Goal: Information Seeking & Learning: Check status

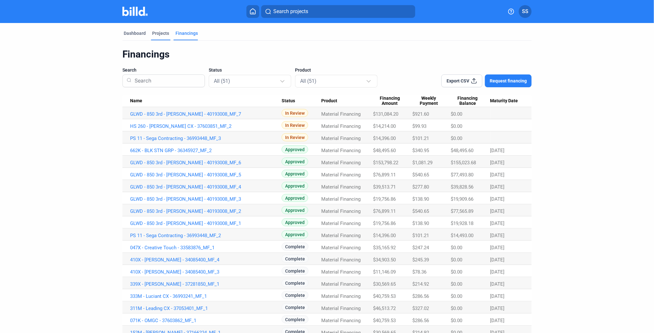
click at [157, 31] on div "Projects" at bounding box center [160, 33] width 17 height 6
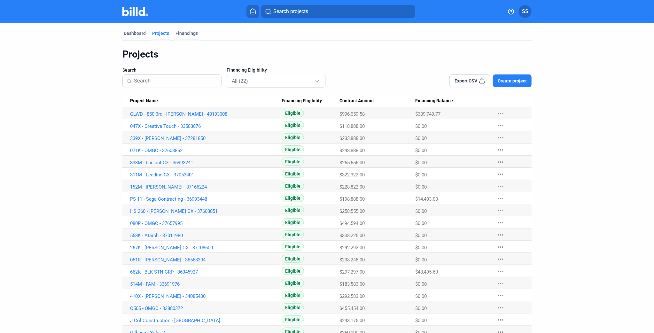
click at [179, 32] on div "Financings" at bounding box center [187, 33] width 22 height 6
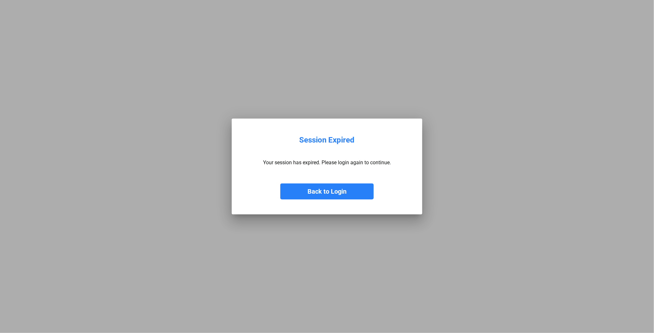
click at [336, 189] on button "Back to Login" at bounding box center [326, 192] width 93 height 16
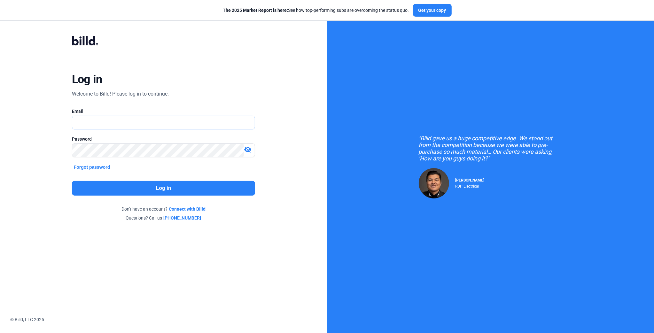
type input "[EMAIL_ADDRESS][DOMAIN_NAME]"
click at [187, 186] on button "Log in" at bounding box center [163, 188] width 183 height 15
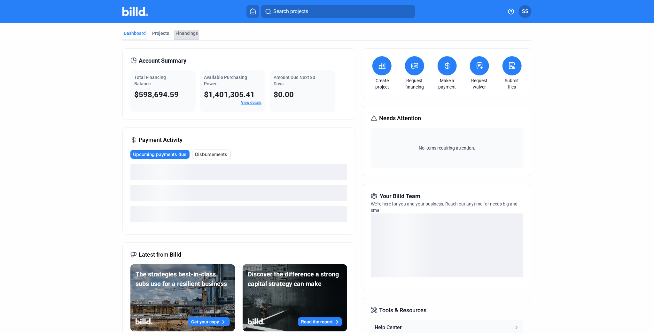
click at [183, 32] on div "Financings" at bounding box center [187, 33] width 22 height 6
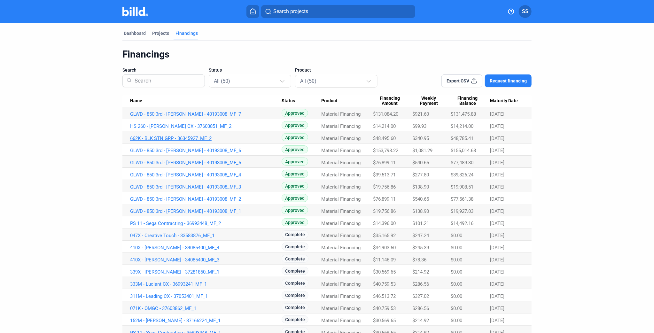
click at [181, 117] on link "662K - BLK STN GRP - 36345927_MF_2" at bounding box center [206, 114] width 152 height 6
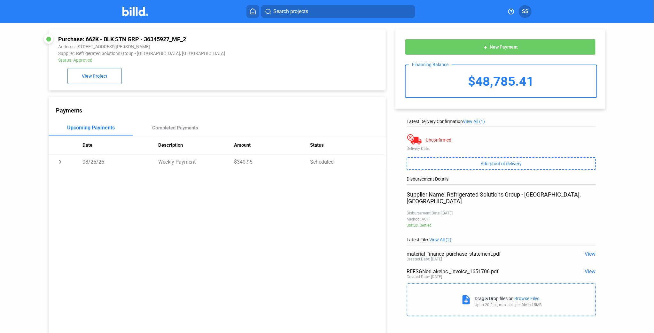
click at [587, 269] on span "View" at bounding box center [590, 272] width 11 height 6
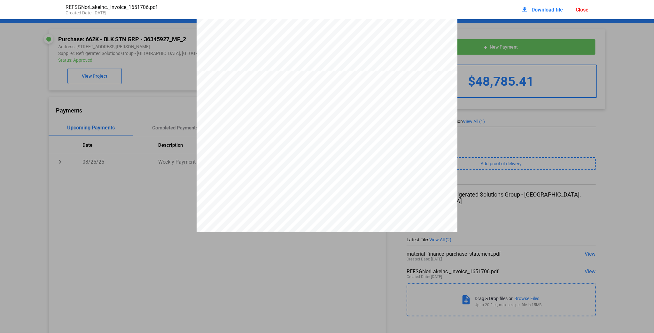
scroll to position [285, 0]
click at [137, 181] on div "INVOICE Invoice: 1651706 1 of 3 Page: Remit To: RSG dba: Nor-Lake, Inc. & Maste…" at bounding box center [327, 239] width 654 height 1009
click at [169, 130] on div "INVOICE Invoice: 1651706 1 of 3 Page: Remit To: RSG dba: Nor-Lake, Inc. & Maste…" at bounding box center [327, 239] width 654 height 1009
click at [171, 128] on div "INVOICE Invoice: 1651706 1 of 3 Page: Remit To: RSG dba: Nor-Lake, Inc. & Maste…" at bounding box center [327, 239] width 654 height 1009
click at [586, 9] on div "Close" at bounding box center [582, 10] width 13 height 6
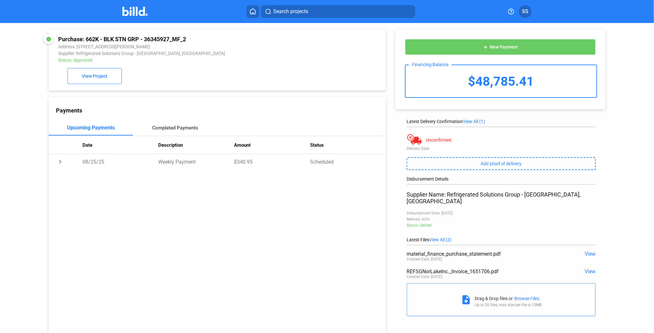
click at [172, 130] on div "Completed Payments" at bounding box center [175, 128] width 46 height 6
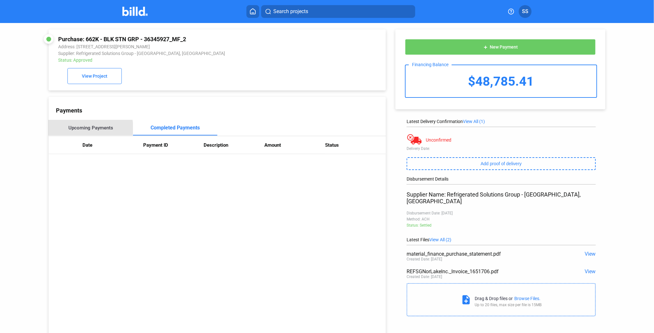
click at [85, 129] on div "Upcoming Payments" at bounding box center [90, 128] width 45 height 6
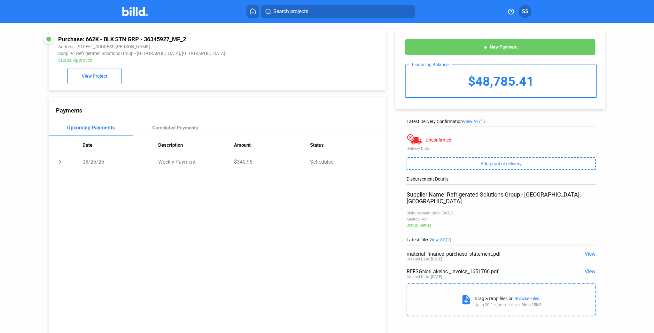
drag, startPoint x: 85, startPoint y: 38, endPoint x: 215, endPoint y: 39, distance: 129.5
click at [215, 39] on div "Purchase: 662K - BLK STN GRP - 36345927_MF_2" at bounding box center [185, 39] width 255 height 7
copy div "662K - BLK STN GRP - 36345927_MF_2"
click at [587, 269] on span "View" at bounding box center [590, 272] width 11 height 6
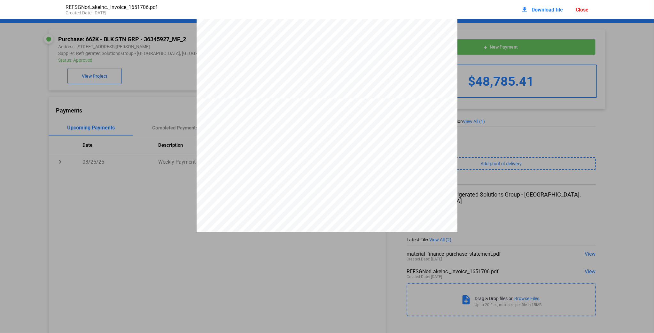
scroll to position [259, 0]
click at [411, 188] on span "48,495.60" at bounding box center [411, 186] width 19 height 4
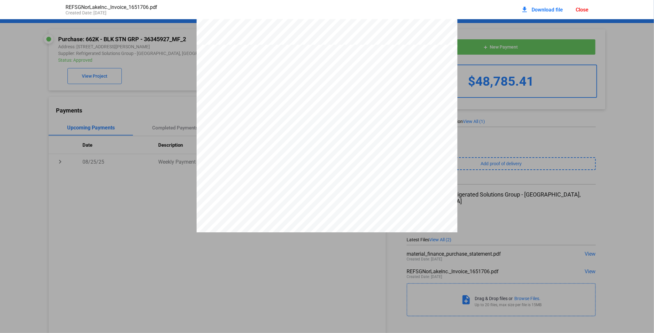
click at [579, 9] on div "Close" at bounding box center [582, 10] width 13 height 6
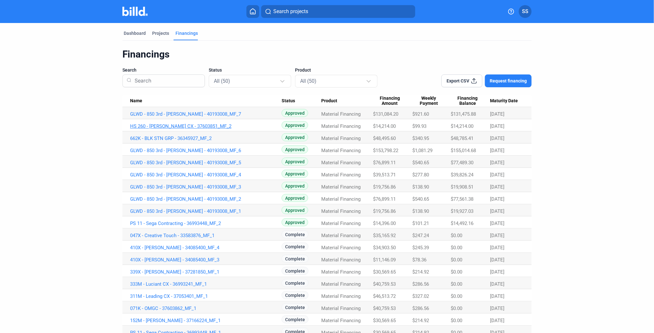
click at [196, 117] on link "HS 260 - [PERSON_NAME] CX - 37603851_MF_2" at bounding box center [206, 114] width 152 height 6
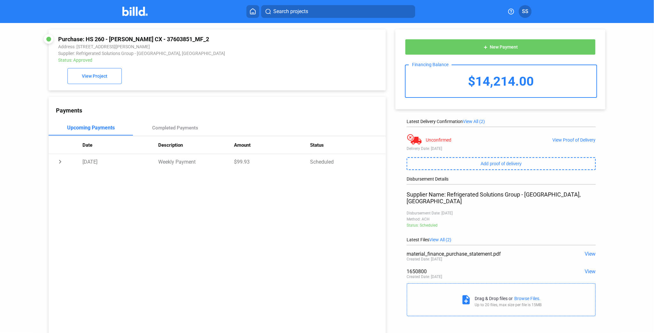
click at [589, 269] on span "View" at bounding box center [590, 272] width 11 height 6
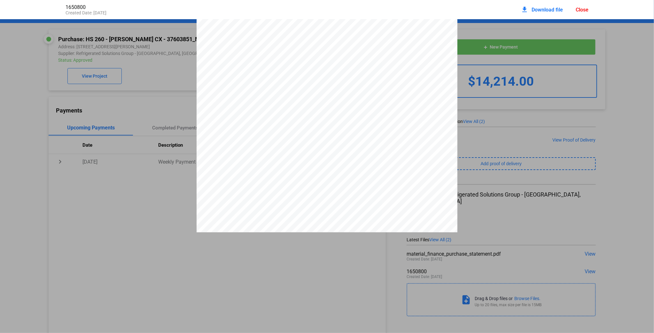
scroll to position [285, 0]
click at [104, 160] on div "I N V O I C E [EMAIL_ADDRESS][DOMAIN_NAME] PO Number: 1153 Sales Rep: Packing S…" at bounding box center [327, 71] width 654 height 673
click at [583, 8] on div "Close" at bounding box center [582, 10] width 13 height 6
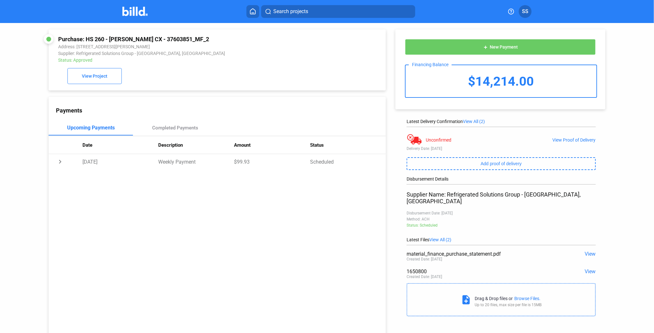
drag, startPoint x: 86, startPoint y: 37, endPoint x: 209, endPoint y: 36, distance: 123.1
click at [209, 36] on div "Purchase: HS 260 - [PERSON_NAME] CX - 37603851_MF_2" at bounding box center [185, 39] width 255 height 7
copy div "HS 260 - [PERSON_NAME] CX - 37603851_MF_2"
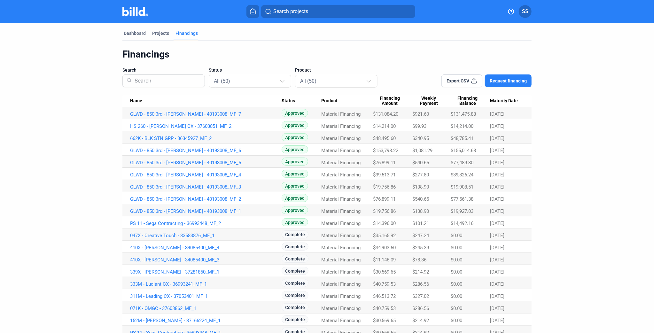
click at [188, 113] on link "GLWD - 850 3rd - [PERSON_NAME] - 40193008_MF_7" at bounding box center [206, 114] width 152 height 6
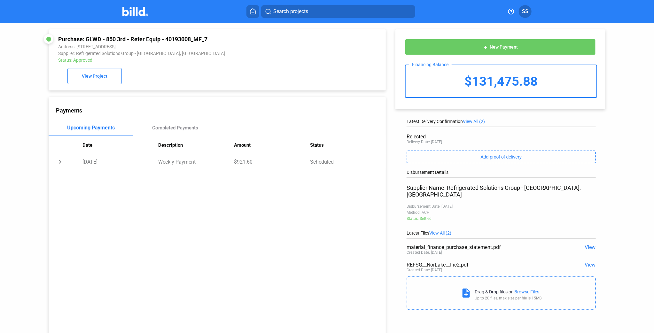
click at [586, 262] on span "View" at bounding box center [590, 265] width 11 height 6
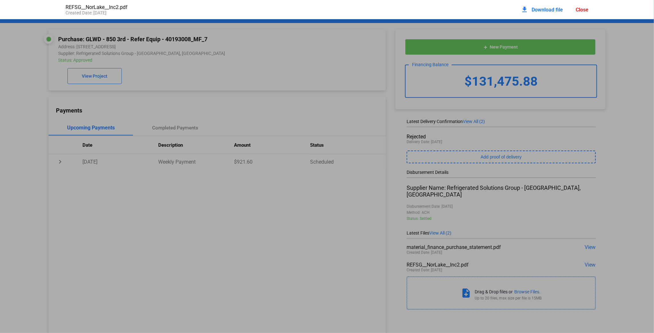
scroll to position [3, 0]
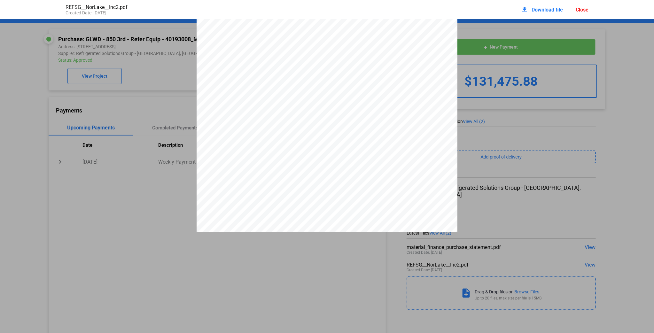
click at [583, 10] on div "Close" at bounding box center [582, 10] width 13 height 6
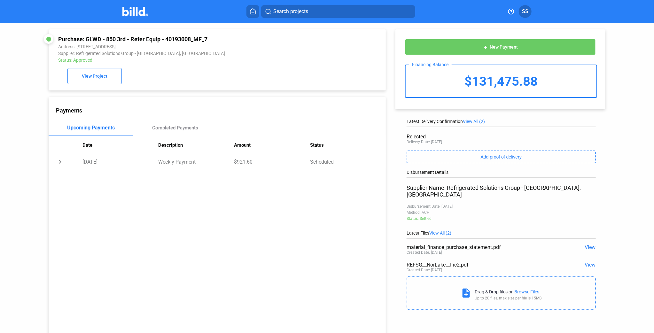
drag, startPoint x: 87, startPoint y: 36, endPoint x: 213, endPoint y: 40, distance: 125.7
click at [213, 40] on div "Purchase: GLWD - 850 3rd - Refer Equip - 40193008_MF_7" at bounding box center [185, 39] width 255 height 7
click at [585, 262] on span "View" at bounding box center [590, 265] width 11 height 6
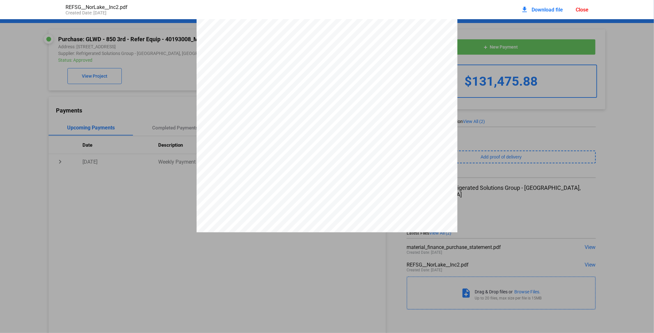
scroll to position [131, 0]
click at [409, 216] on span "$131,084.20" at bounding box center [410, 215] width 24 height 4
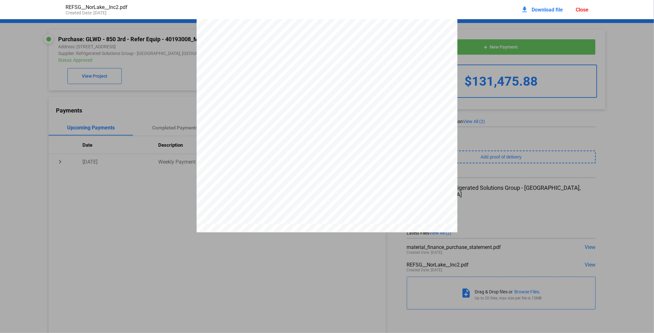
click at [584, 7] on div "Close" at bounding box center [582, 10] width 13 height 6
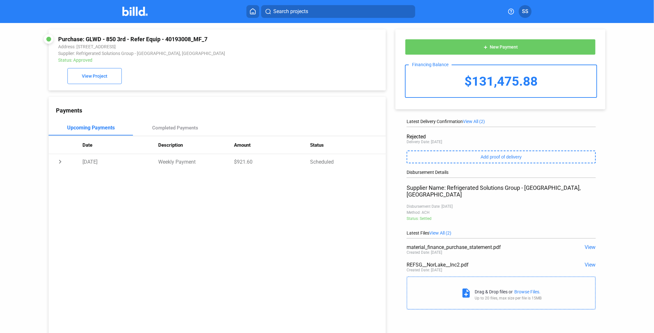
drag, startPoint x: 86, startPoint y: 37, endPoint x: 229, endPoint y: 33, distance: 143.0
click at [229, 33] on div "Purchase: GLWD - 850 3rd - Refer Equip - 40193008_MF_7 Address: [STREET_ADDRESS…" at bounding box center [217, 59] width 337 height 61
copy div "GLWD - 850 3rd - [PERSON_NAME] - 40193008_MF_7"
click at [525, 12] on span "SS" at bounding box center [525, 12] width 6 height 8
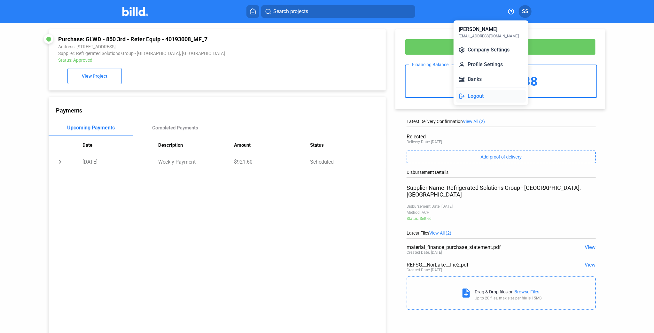
click at [477, 96] on button "Logout" at bounding box center [491, 96] width 70 height 13
